Goal: Task Accomplishment & Management: Use online tool/utility

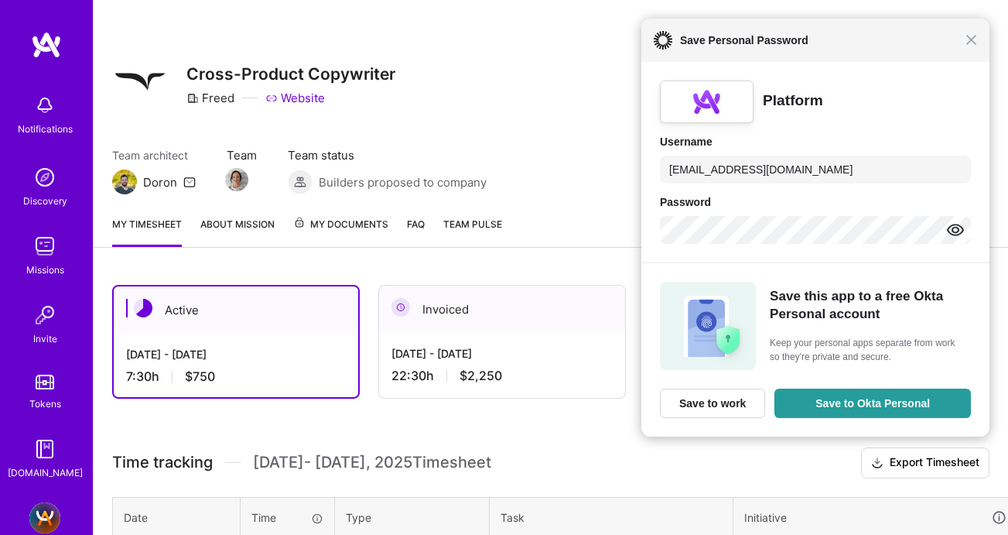
scroll to position [347, 0]
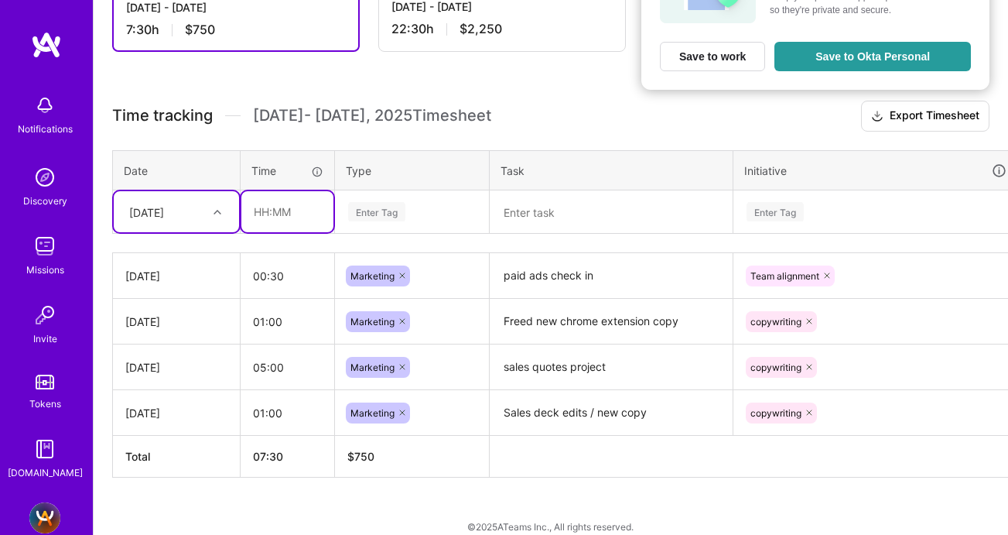
click at [269, 213] on input "text" at bounding box center [287, 211] width 92 height 41
type input "06:00"
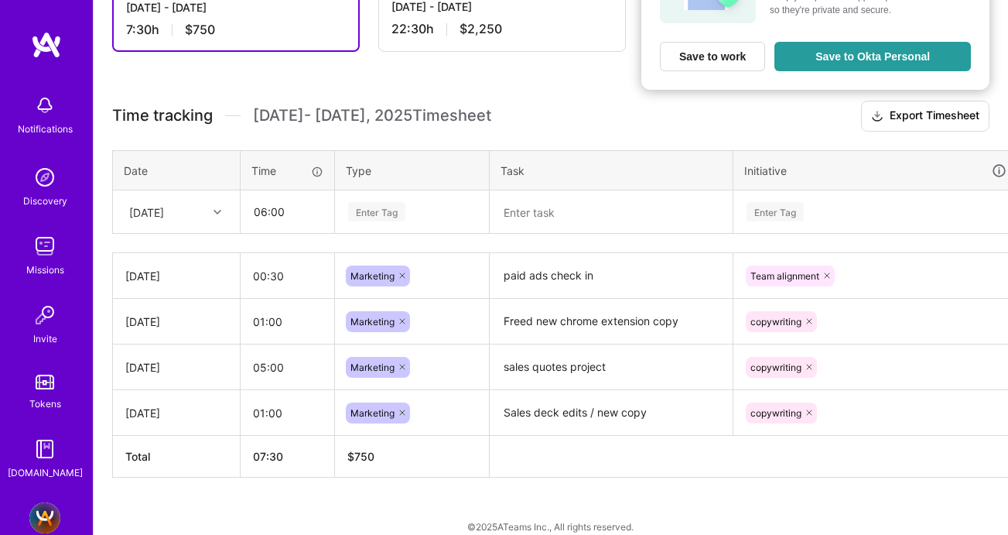
click at [368, 202] on div "Enter Tag" at bounding box center [376, 212] width 57 height 24
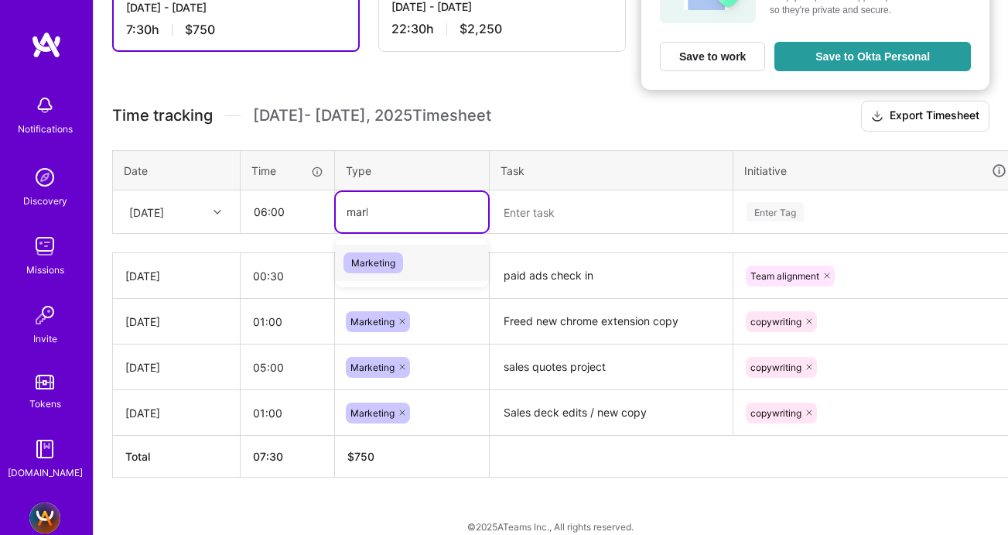
type input "market"
click at [367, 258] on span "Marketing" at bounding box center [374, 262] width 60 height 21
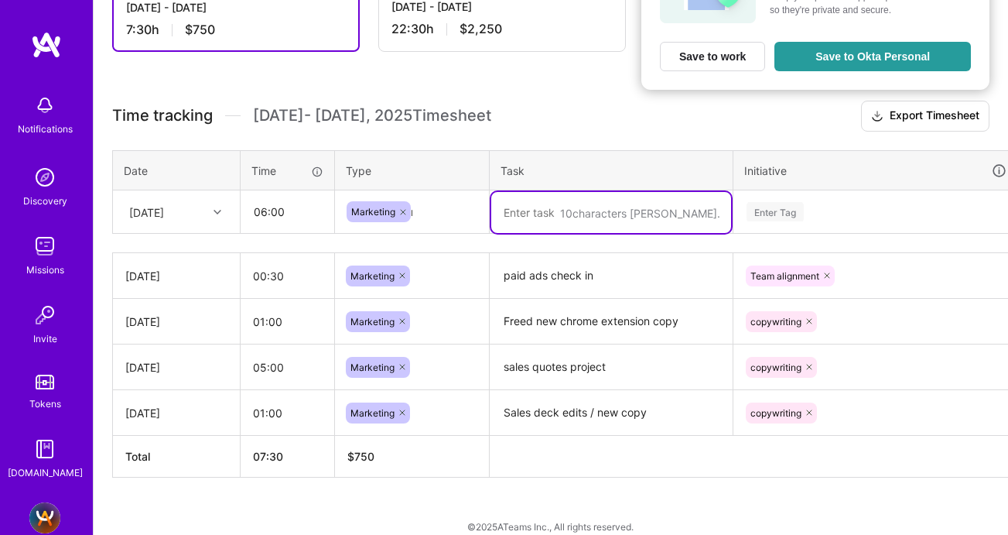
click at [518, 212] on textarea at bounding box center [611, 212] width 240 height 41
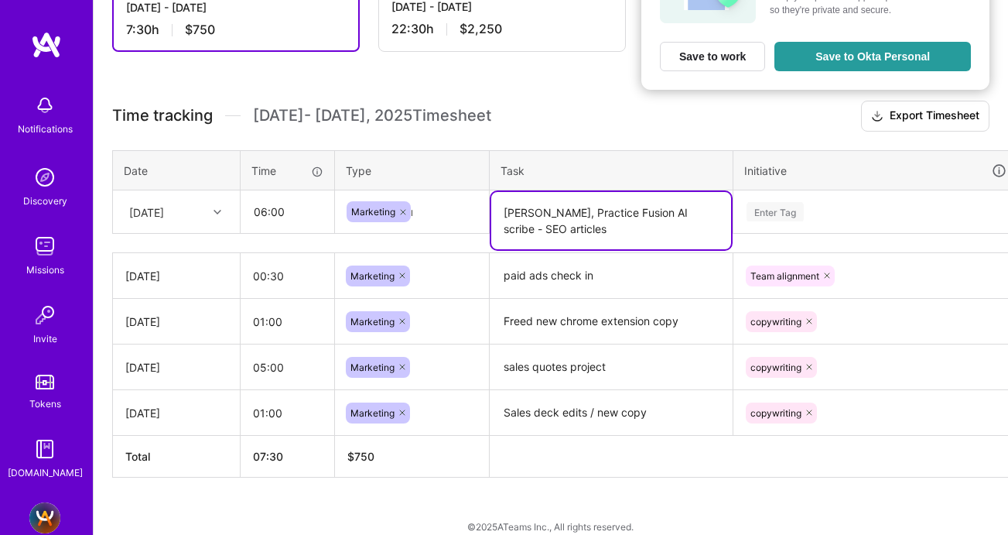
type textarea "[PERSON_NAME], Practice Fusion AI scribe - SEO articles"
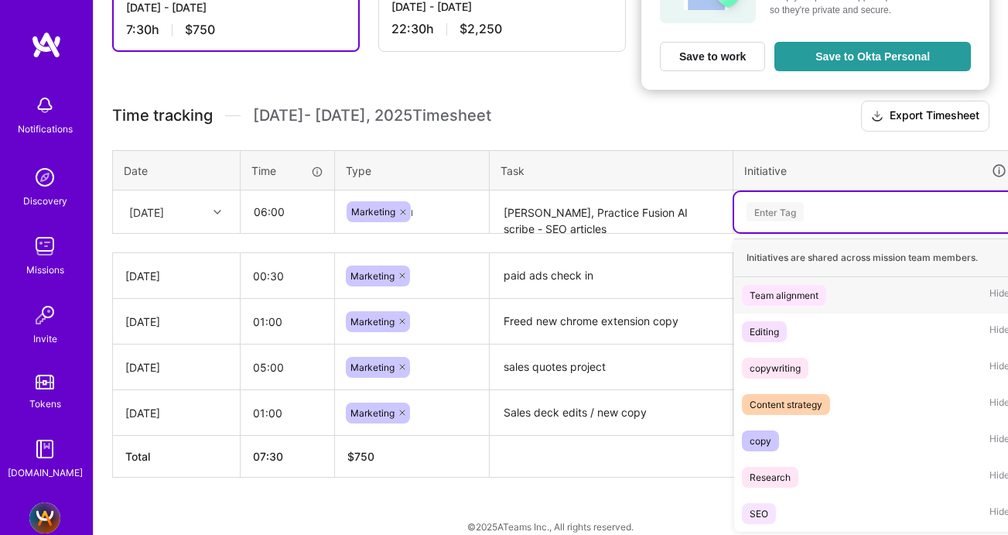
click at [787, 215] on div "Enter Tag" at bounding box center [775, 212] width 57 height 24
click at [788, 367] on div "copywriting" at bounding box center [775, 368] width 51 height 16
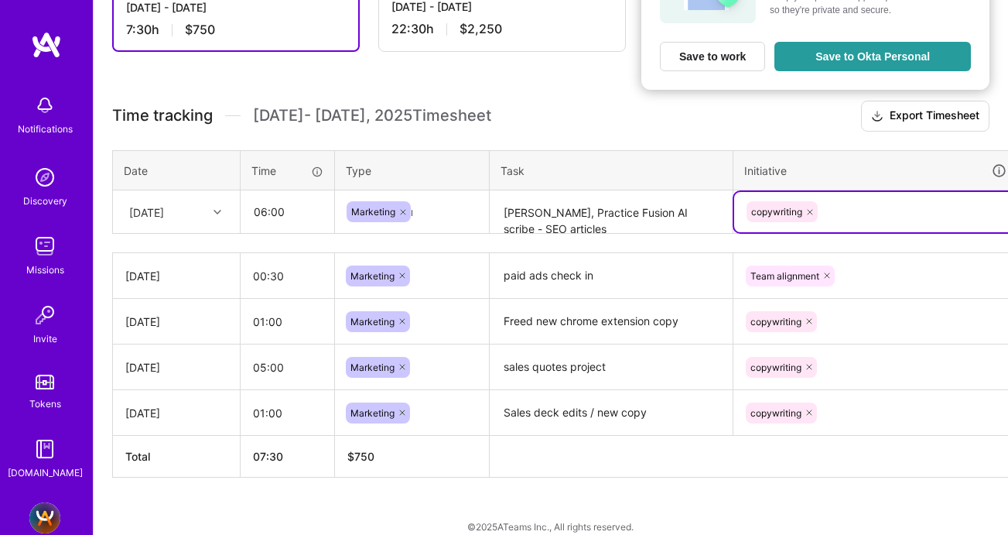
scroll to position [347, 63]
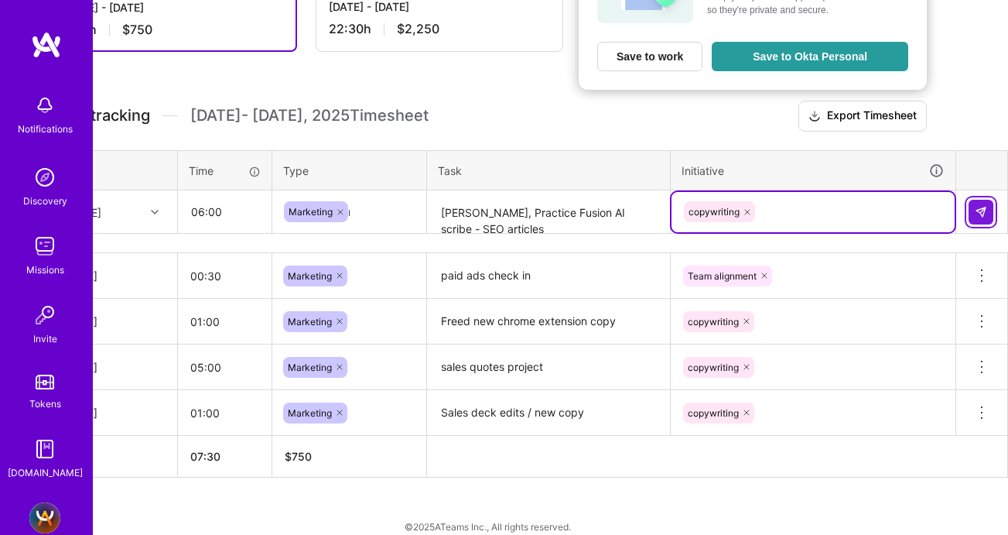
click at [987, 203] on button at bounding box center [981, 212] width 25 height 25
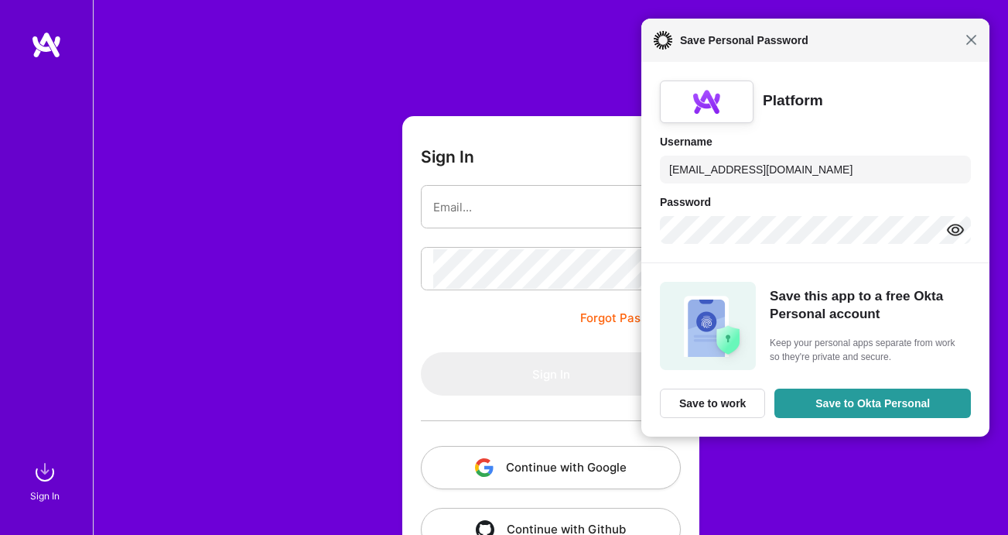
click at [972, 39] on span "Close" at bounding box center [972, 40] width 12 height 12
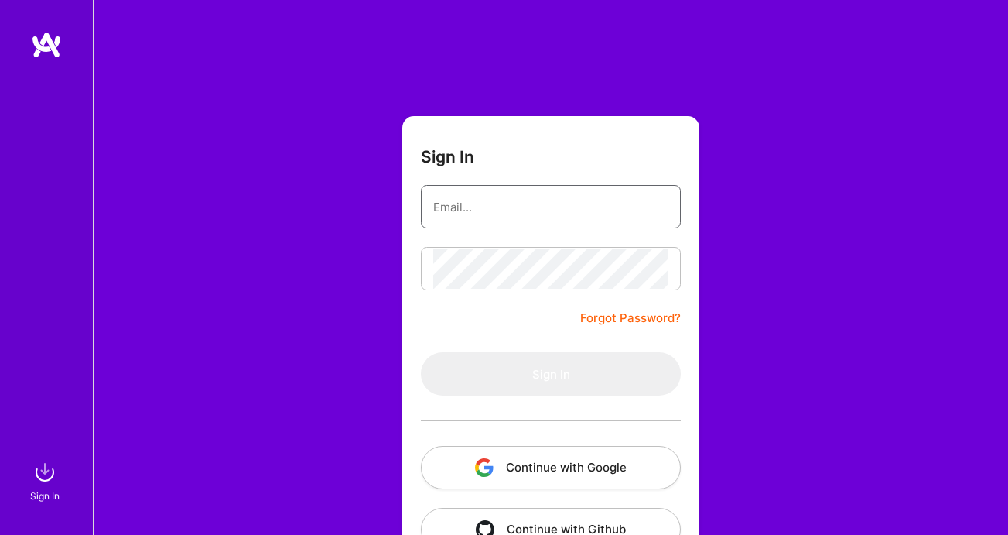
click at [549, 208] on input "email" at bounding box center [550, 206] width 235 height 39
type input "[EMAIL_ADDRESS][DOMAIN_NAME]"
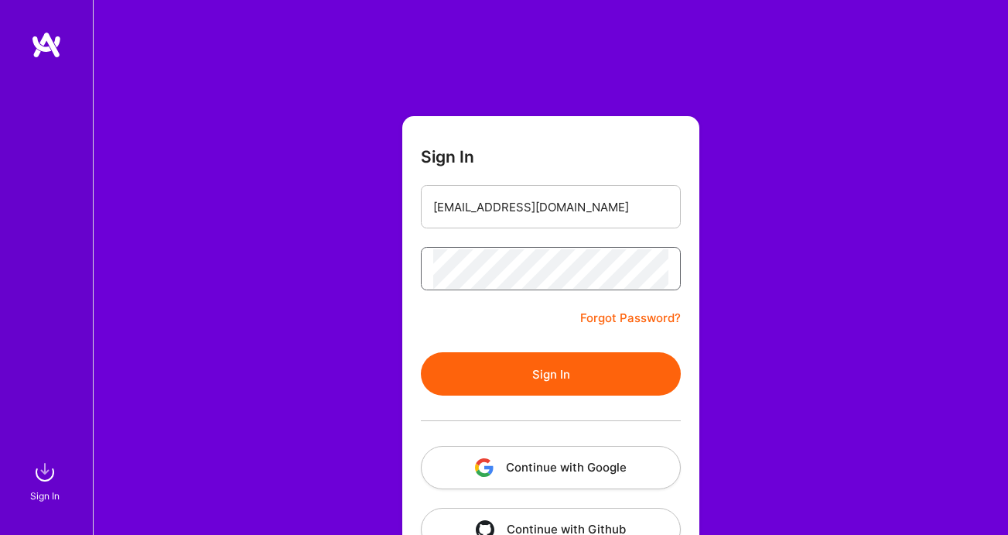
click at [421, 352] on button "Sign In" at bounding box center [551, 373] width 260 height 43
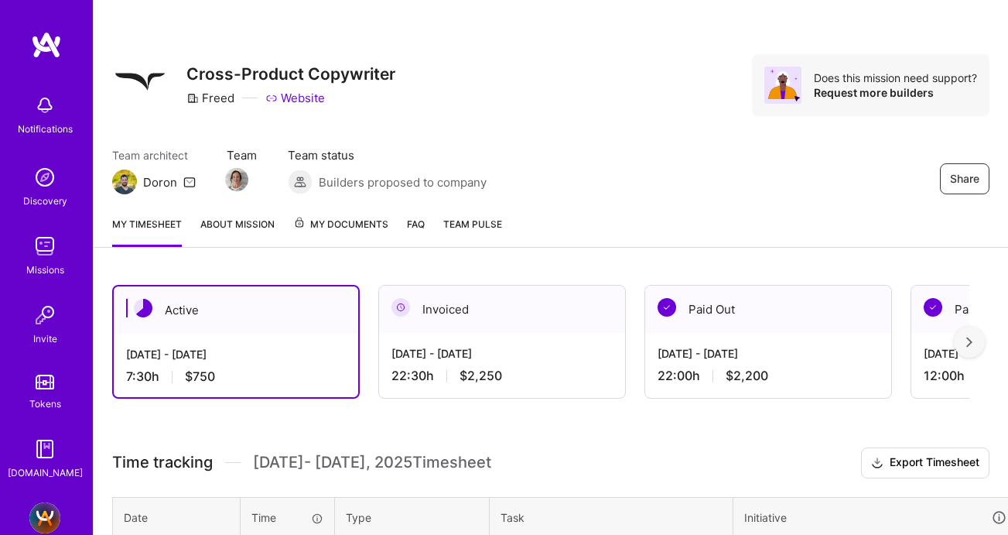
click at [221, 352] on div "[DATE] - [DATE]" at bounding box center [236, 354] width 220 height 16
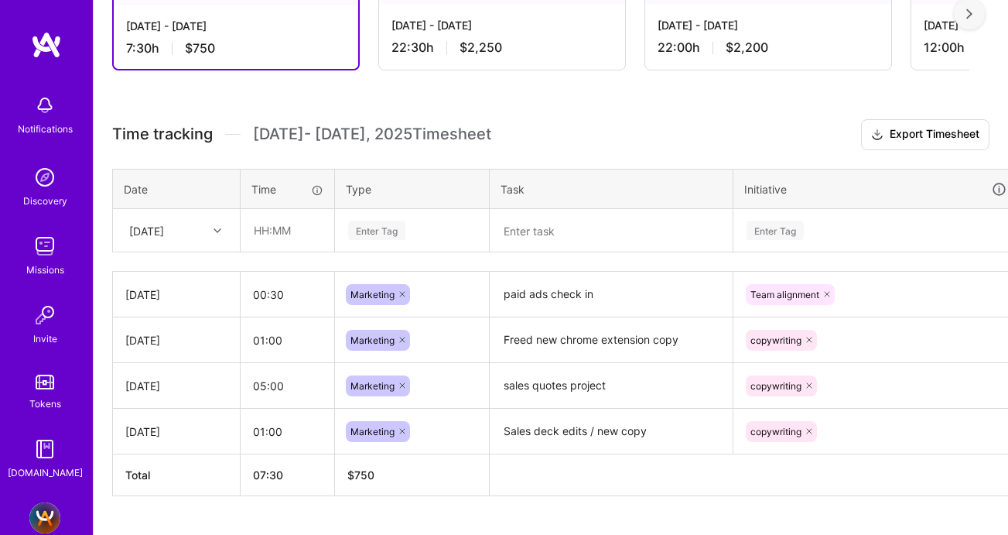
scroll to position [364, 0]
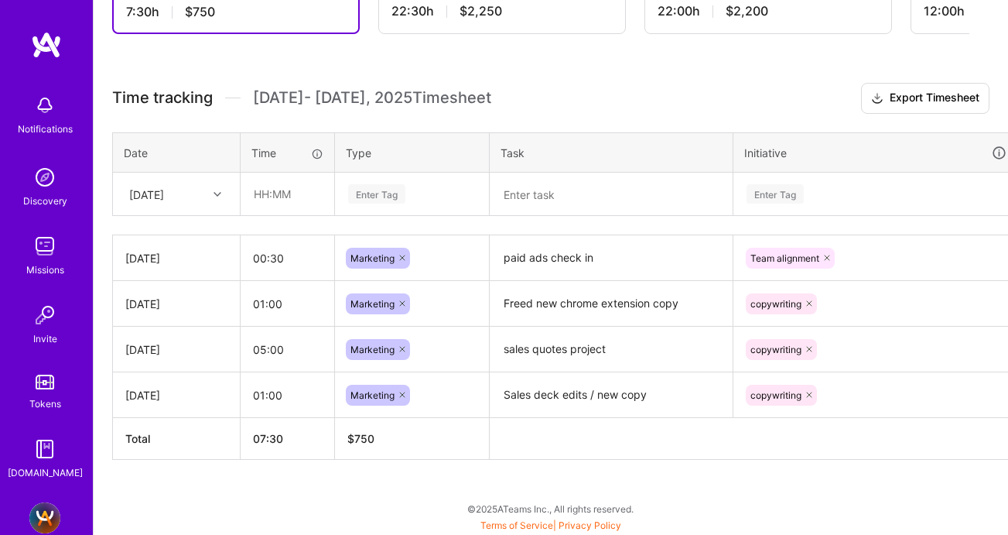
click at [202, 191] on div "[DATE]" at bounding box center [164, 194] width 86 height 26
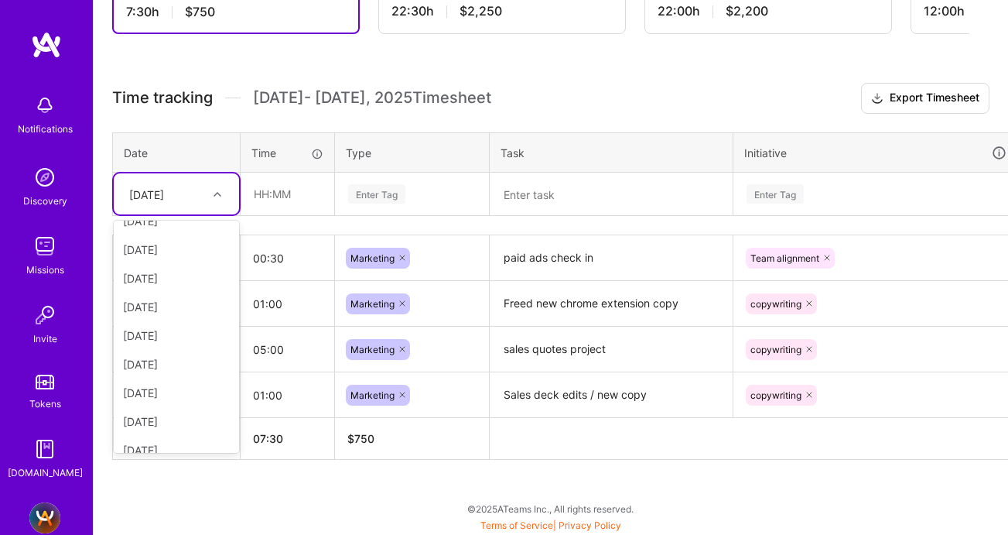
scroll to position [146, 0]
click at [159, 436] on div "[DATE]" at bounding box center [176, 435] width 125 height 29
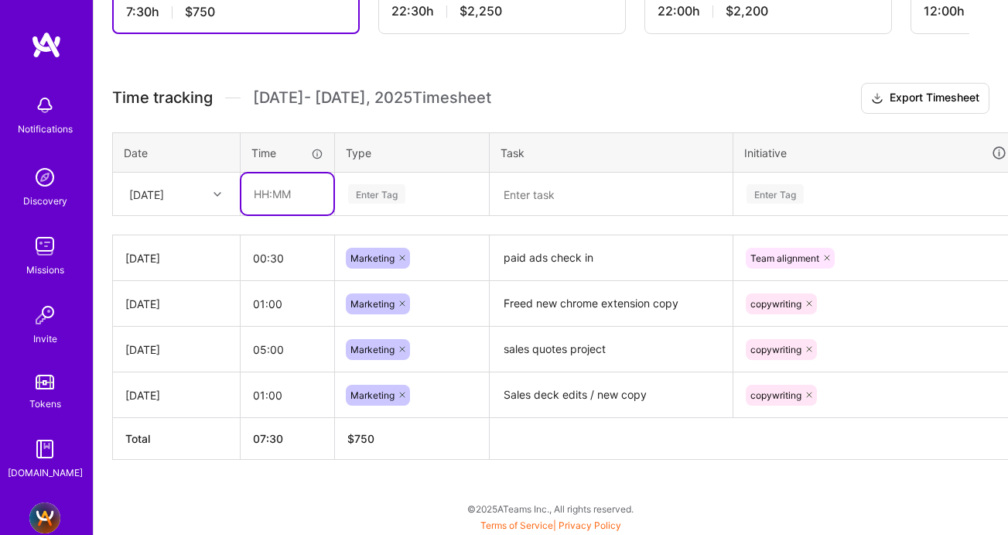
click at [277, 205] on input "text" at bounding box center [287, 193] width 92 height 41
type input "06:00"
click at [409, 194] on div "Enter Tag" at bounding box center [412, 193] width 131 height 19
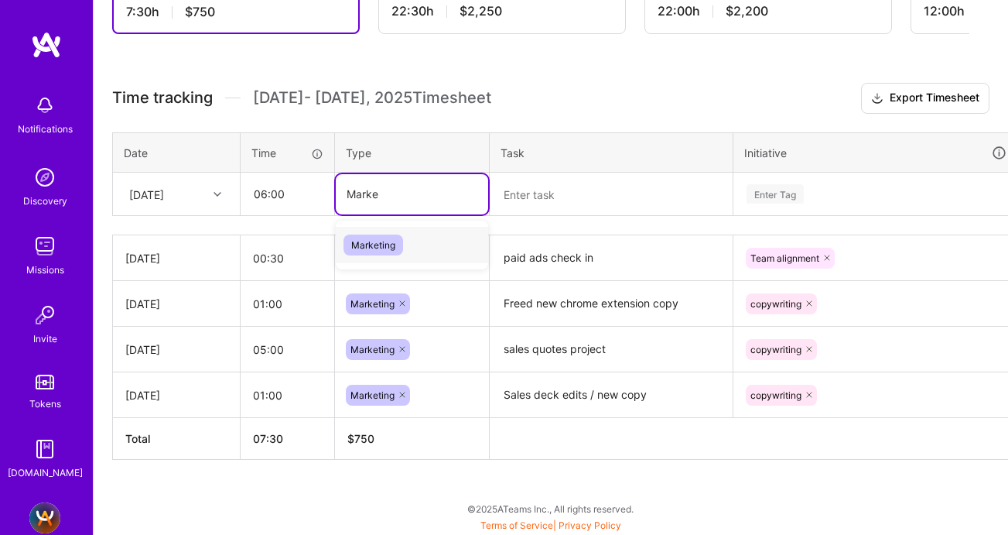
type input "Market"
click at [388, 248] on span "Marketing" at bounding box center [374, 244] width 60 height 21
click at [570, 186] on textarea at bounding box center [611, 194] width 240 height 40
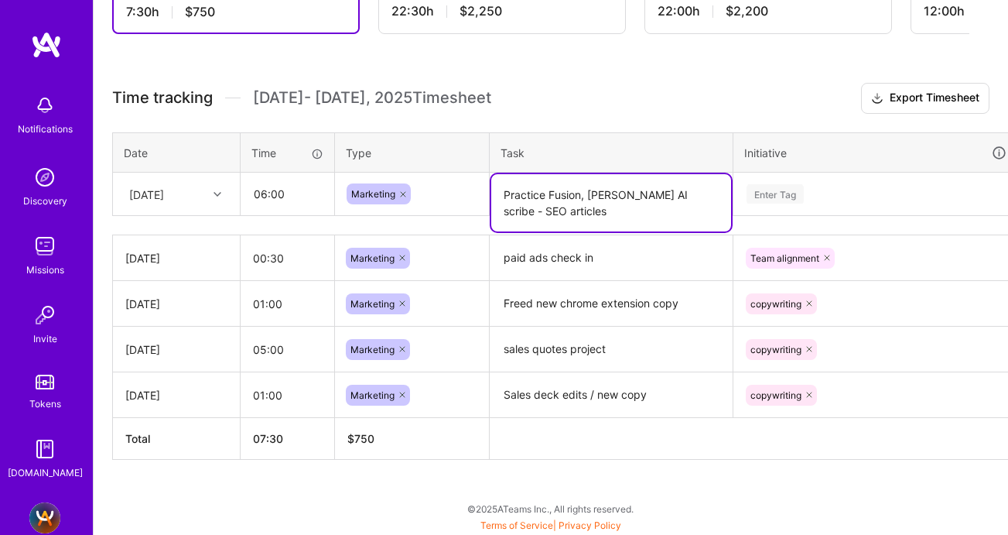
type textarea "Practice Fusion, [PERSON_NAME] AI scribe - SEO articles"
click at [773, 201] on div "Enter Tag" at bounding box center [775, 194] width 57 height 24
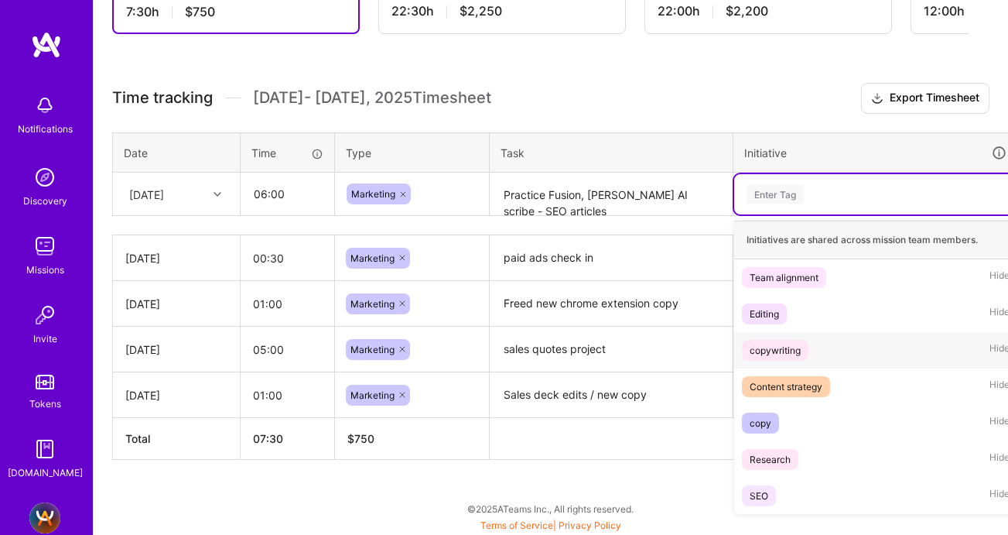
click at [765, 352] on div "copywriting" at bounding box center [775, 350] width 51 height 16
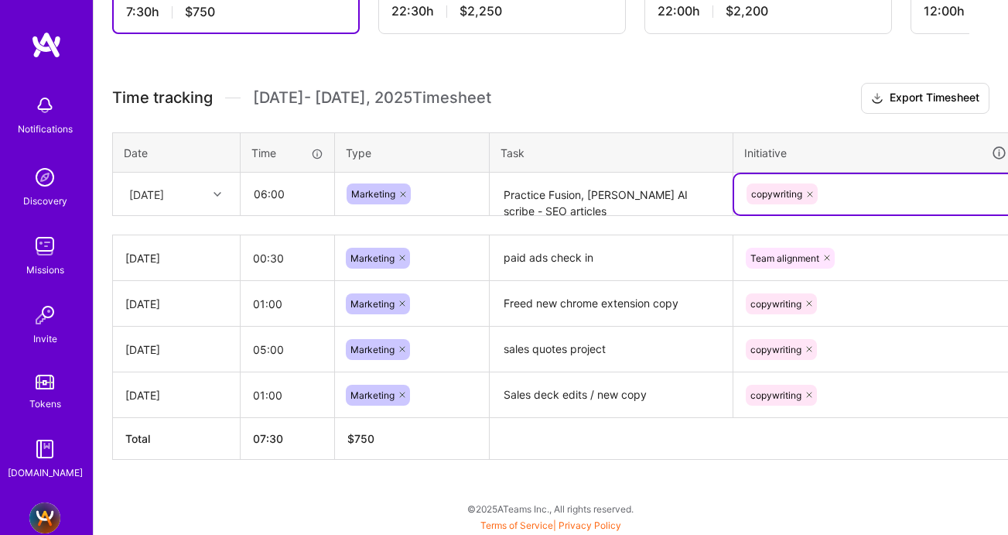
scroll to position [364, 63]
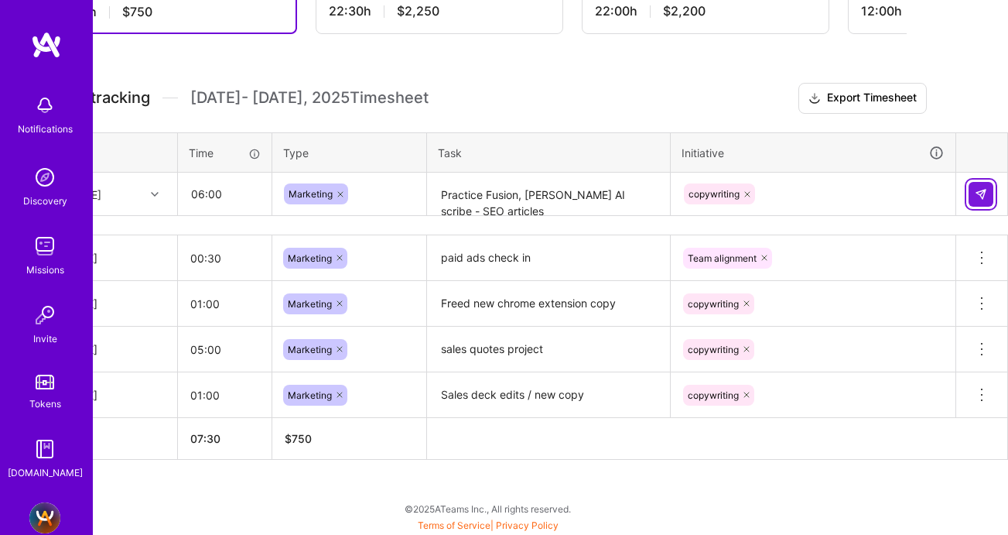
click at [979, 188] on img at bounding box center [981, 194] width 12 height 12
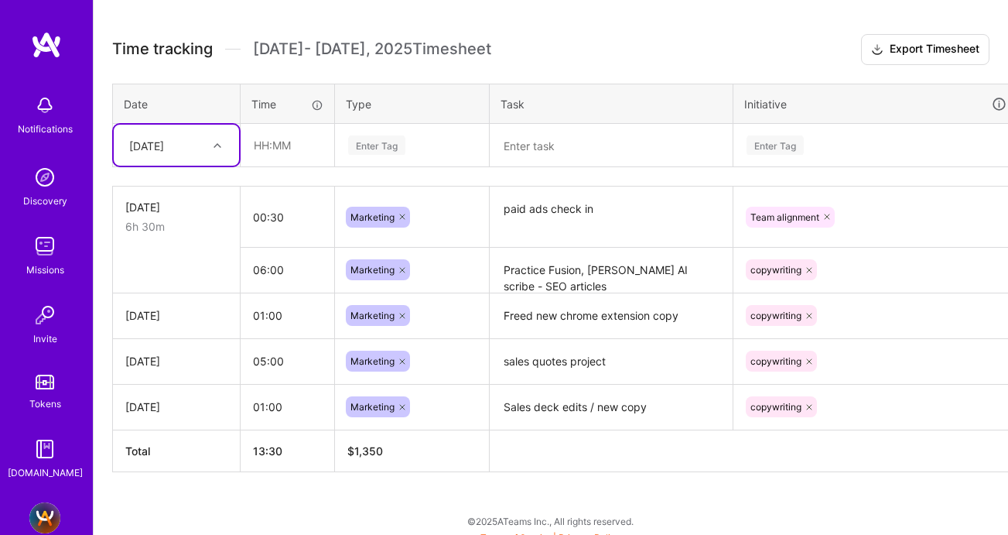
scroll to position [426, 0]
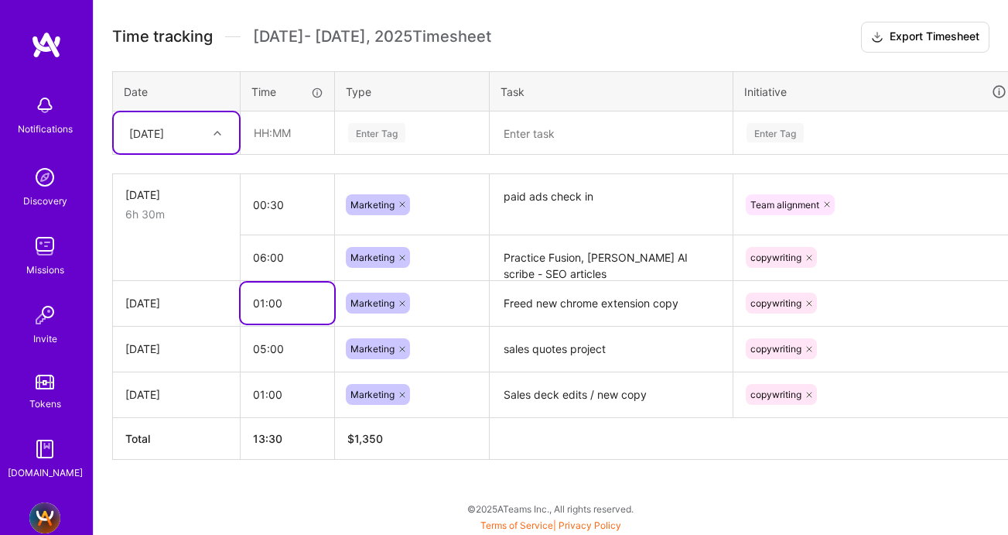
click at [265, 302] on input "01:00" at bounding box center [288, 302] width 94 height 41
click at [275, 304] on input "01:00" at bounding box center [288, 302] width 94 height 41
type input "01:30"
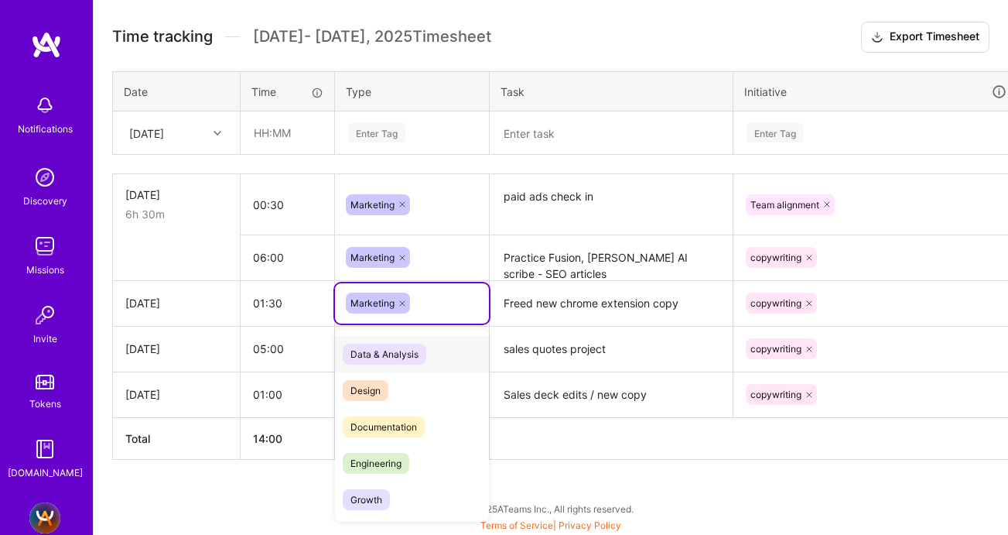
click at [473, 289] on div "Marketing" at bounding box center [412, 303] width 154 height 40
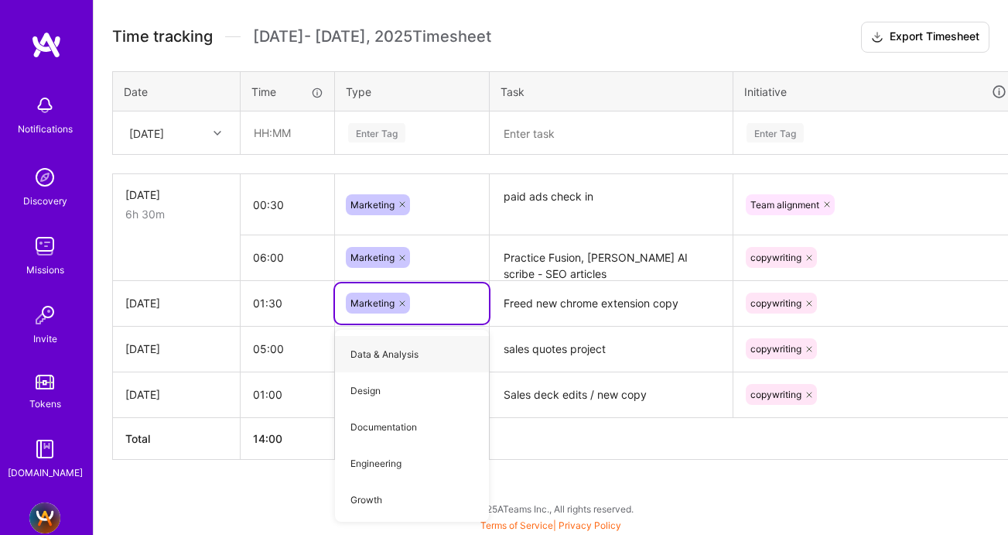
click at [580, 303] on textarea "Freed new chrome extension copy" at bounding box center [611, 303] width 240 height 43
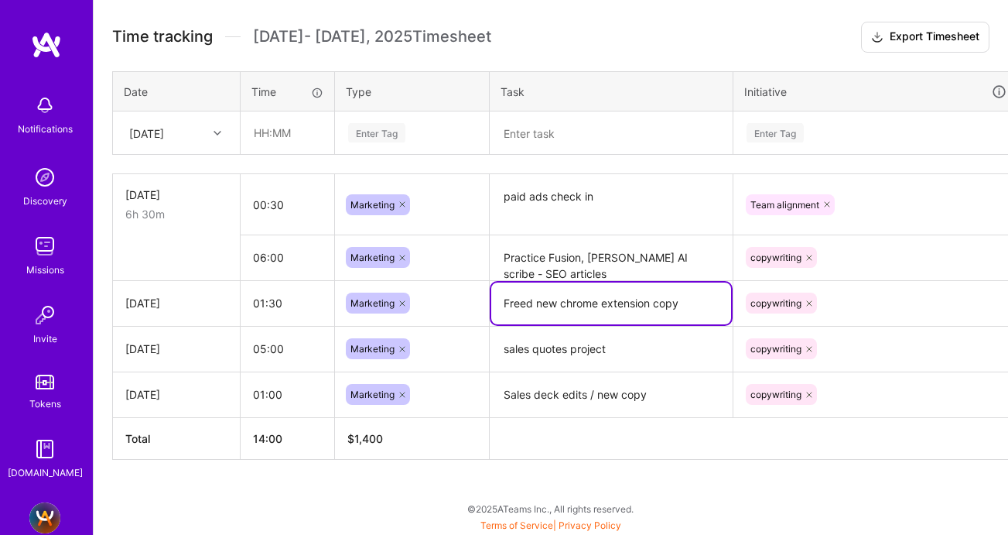
click at [532, 436] on th at bounding box center [780, 438] width 581 height 42
